Goal: Task Accomplishment & Management: Use online tool/utility

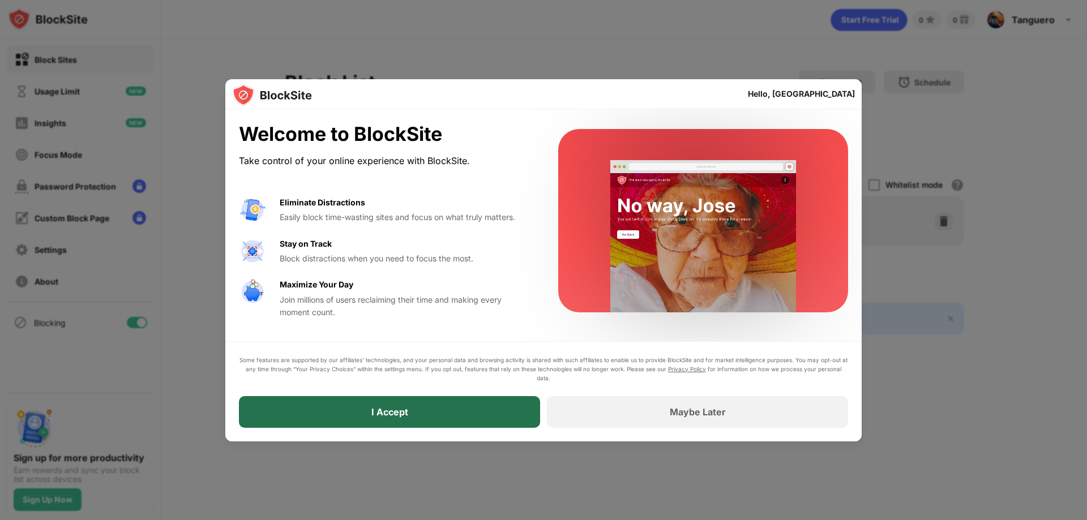
click at [430, 410] on div "I Accept" at bounding box center [389, 412] width 301 height 32
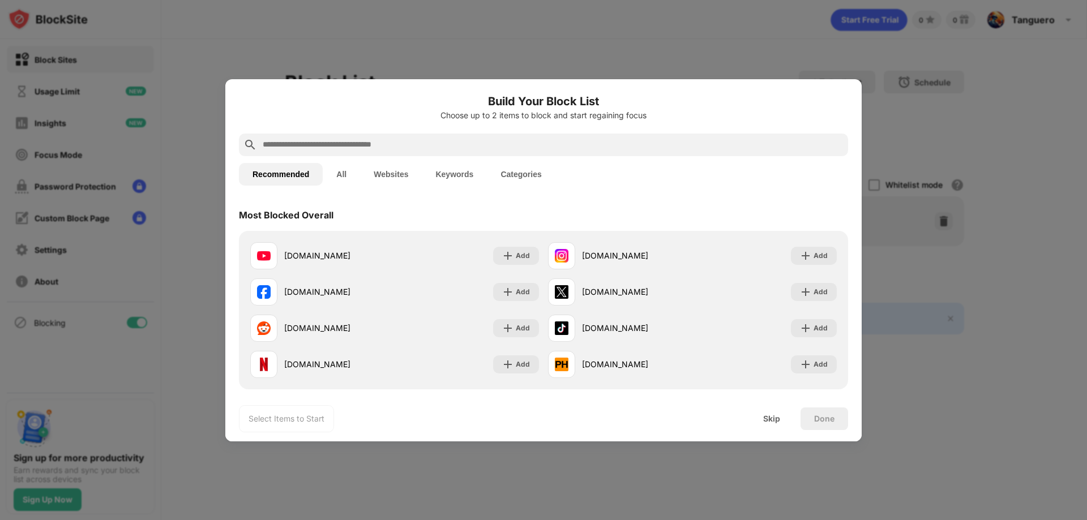
click at [296, 146] on input "text" at bounding box center [553, 145] width 582 height 14
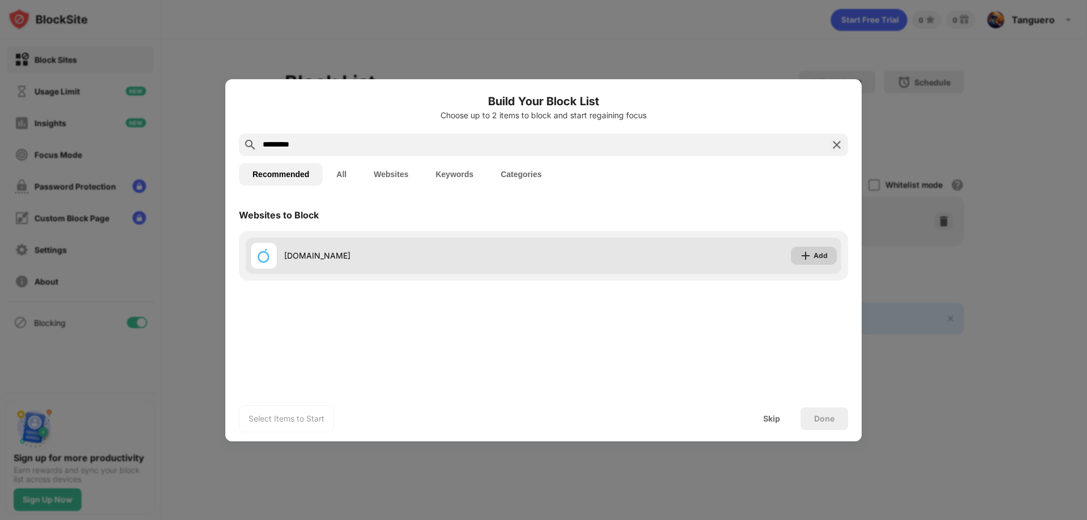
click at [818, 258] on div "Add" at bounding box center [821, 255] width 14 height 11
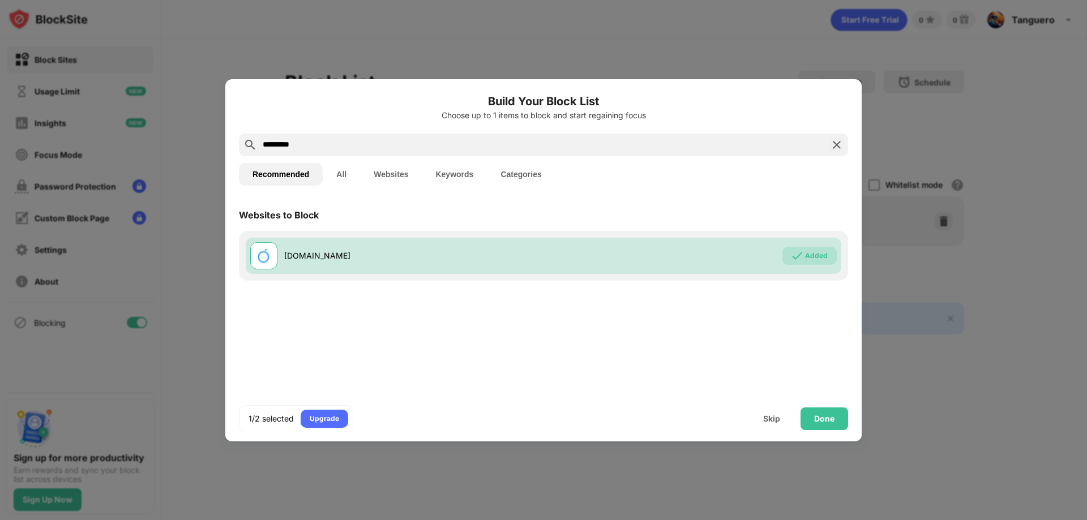
drag, startPoint x: 317, startPoint y: 142, endPoint x: 230, endPoint y: 138, distance: 86.7
click at [230, 138] on div "Build Your Block List Choose up to 1 items to block and start regaining focus *…" at bounding box center [543, 260] width 637 height 362
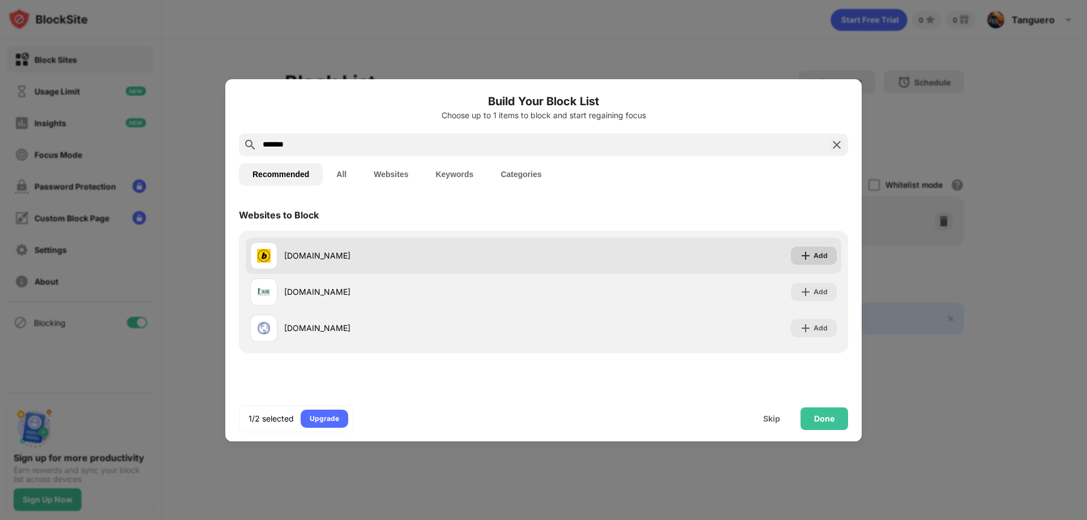
drag, startPoint x: 830, startPoint y: 257, endPoint x: 737, endPoint y: 246, distance: 93.5
click at [825, 257] on div "Add" at bounding box center [814, 256] width 46 height 18
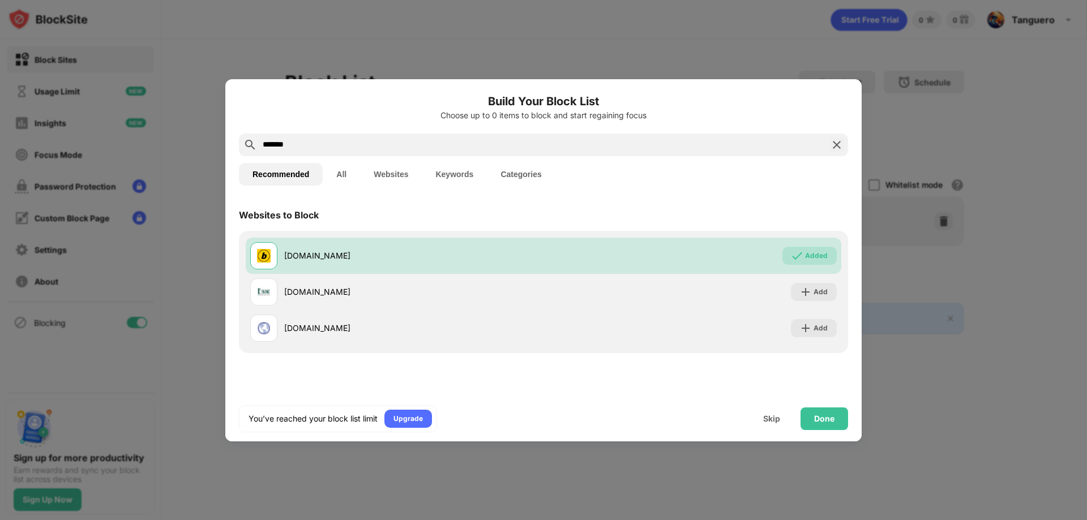
drag, startPoint x: 281, startPoint y: 143, endPoint x: 311, endPoint y: 146, distance: 30.1
click at [311, 146] on input "*******" at bounding box center [544, 145] width 564 height 14
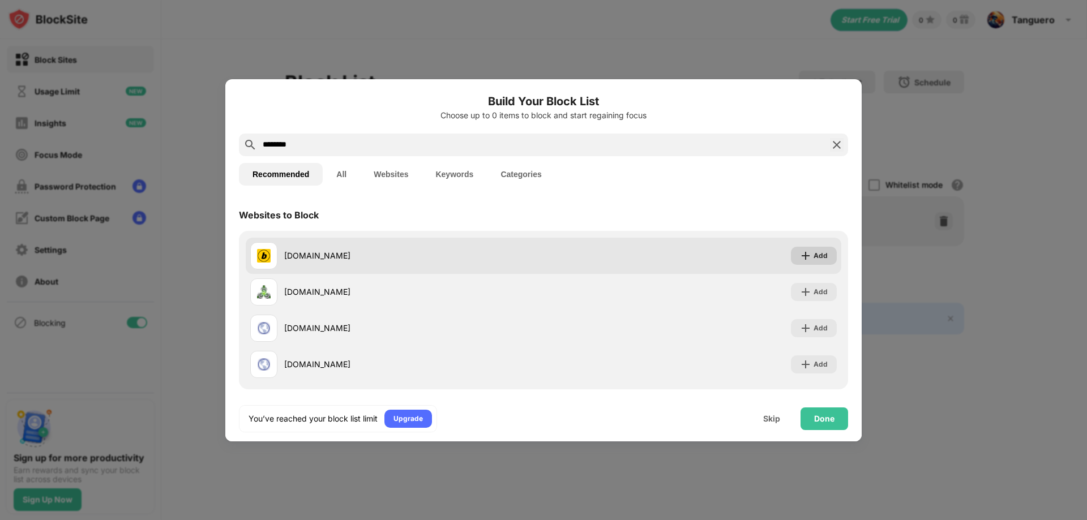
type input "********"
drag, startPoint x: 814, startPoint y: 255, endPoint x: 763, endPoint y: 247, distance: 52.1
click at [814, 255] on div "Add" at bounding box center [821, 255] width 14 height 11
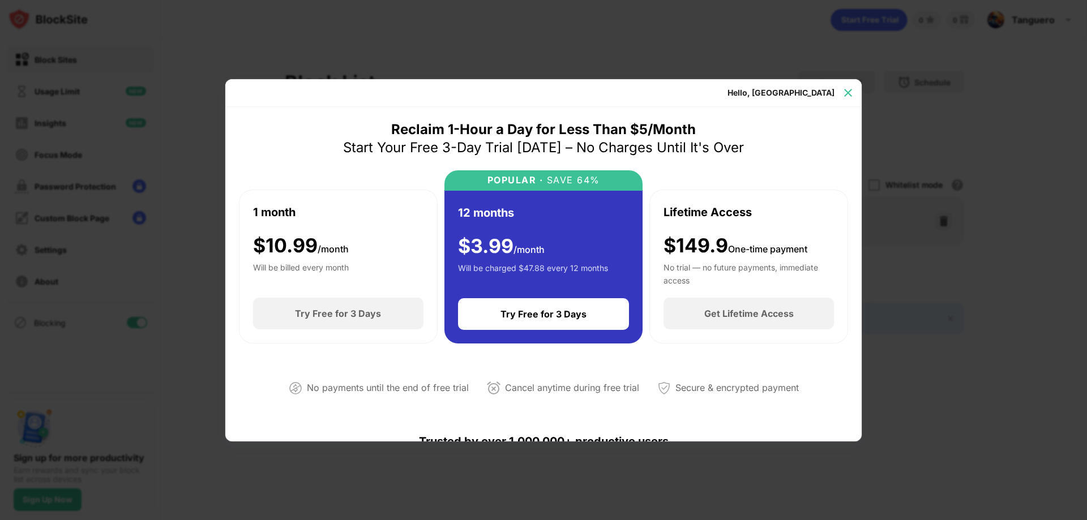
click at [854, 89] on div at bounding box center [848, 93] width 18 height 18
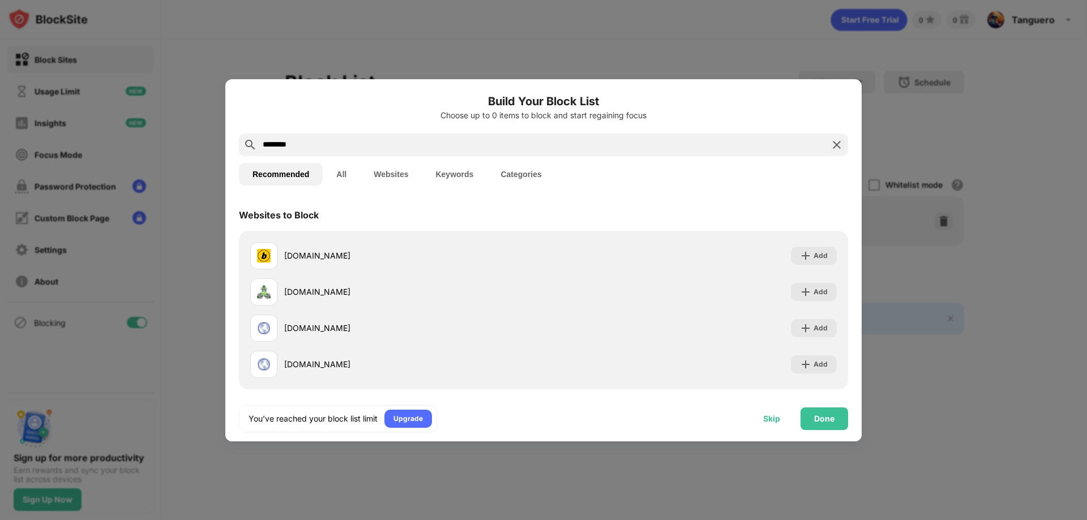
click at [771, 422] on div "Skip" at bounding box center [771, 419] width 17 height 9
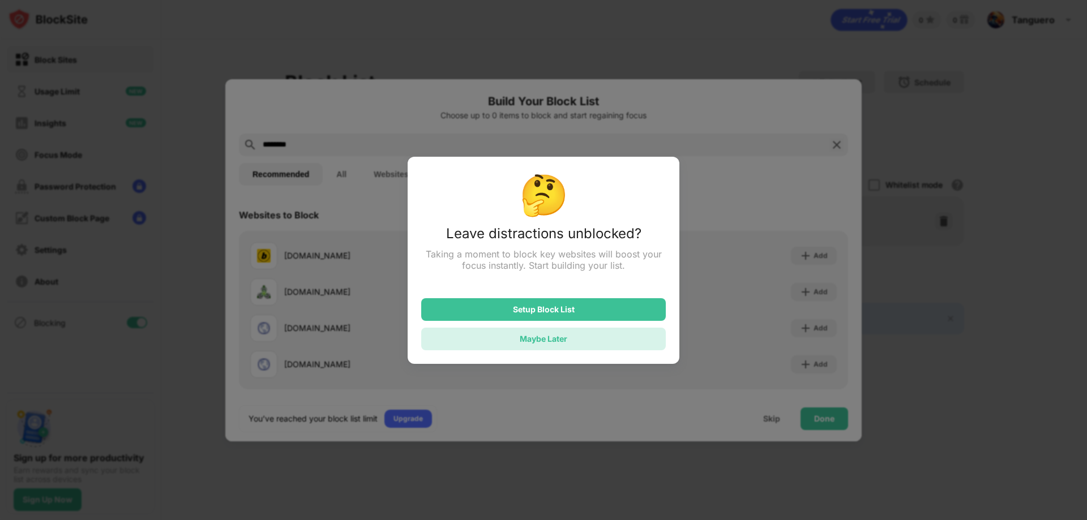
click at [543, 339] on div "Maybe Later" at bounding box center [544, 339] width 48 height 10
